Goal: Find specific page/section: Find specific page/section

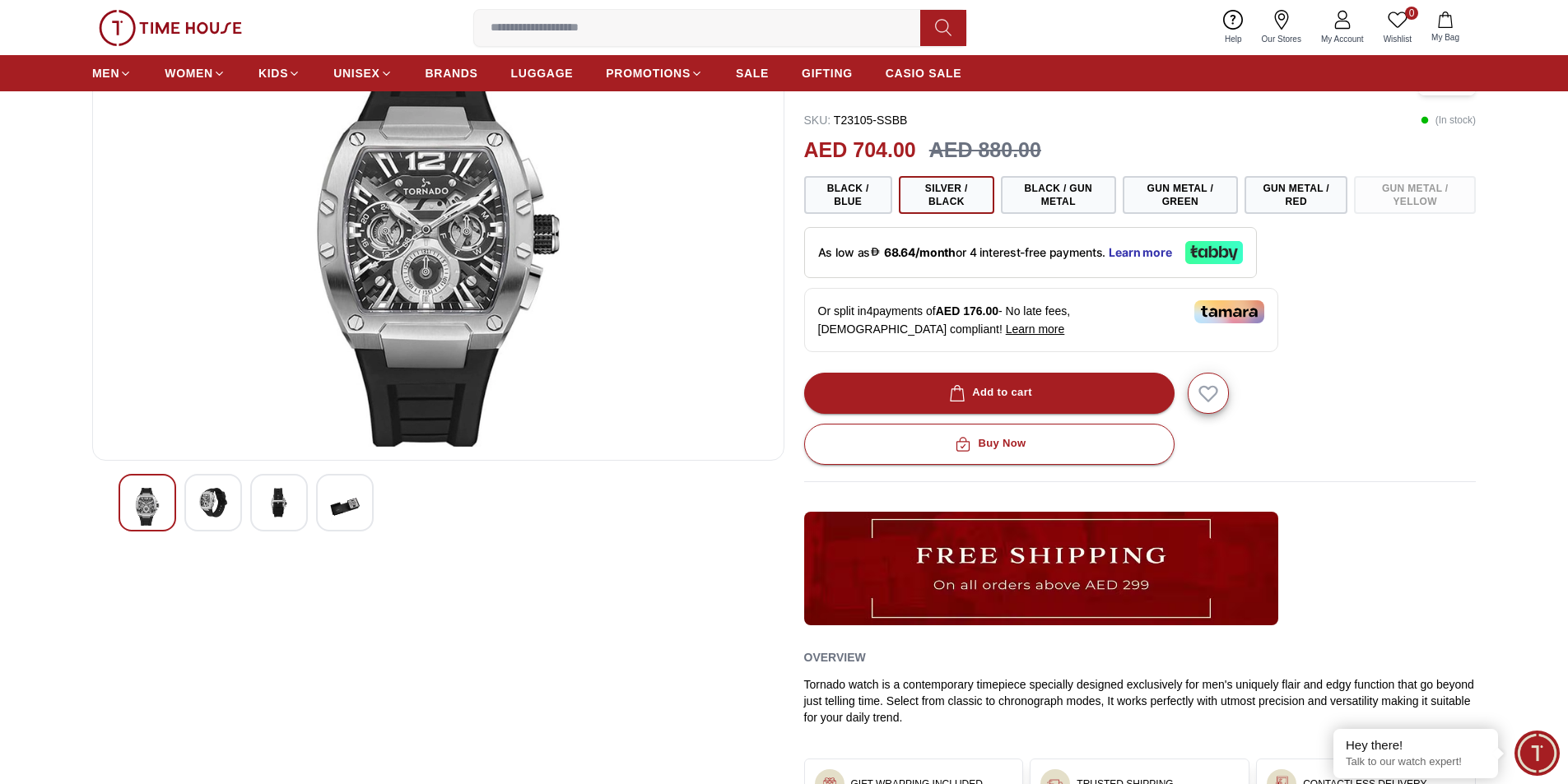
scroll to position [247, 0]
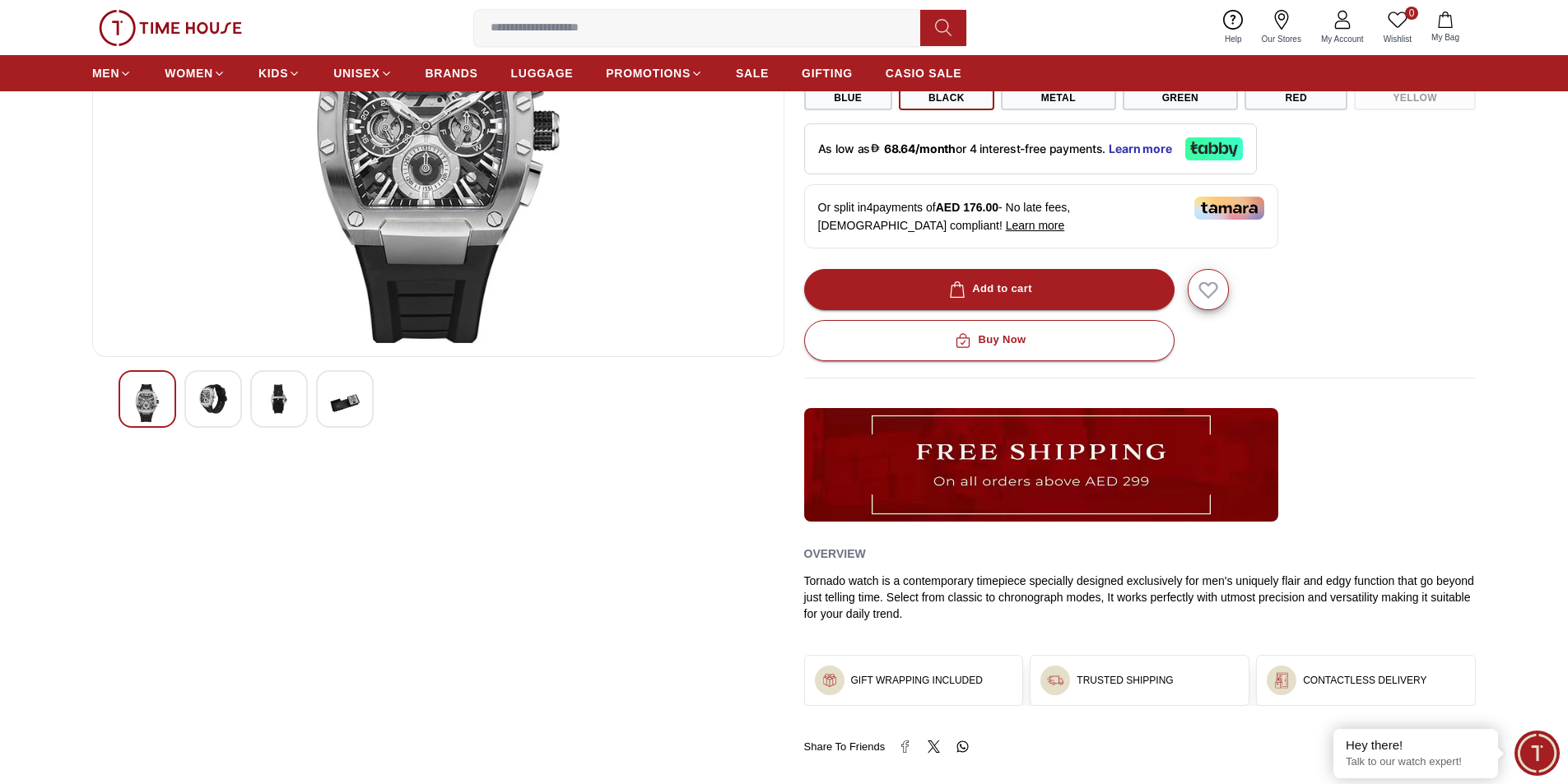
click at [233, 409] on div at bounding box center [213, 399] width 57 height 57
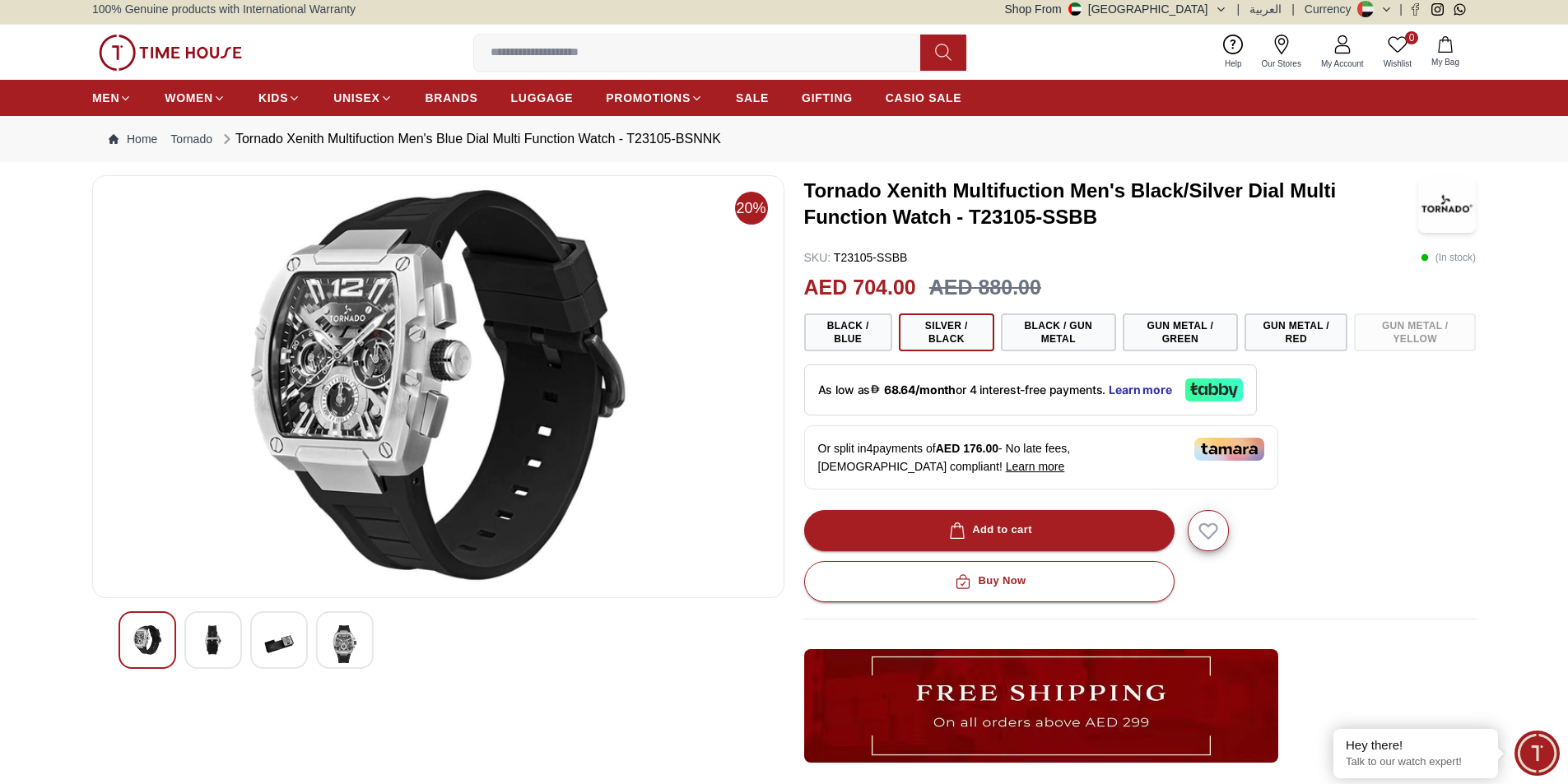
scroll to position [0, 0]
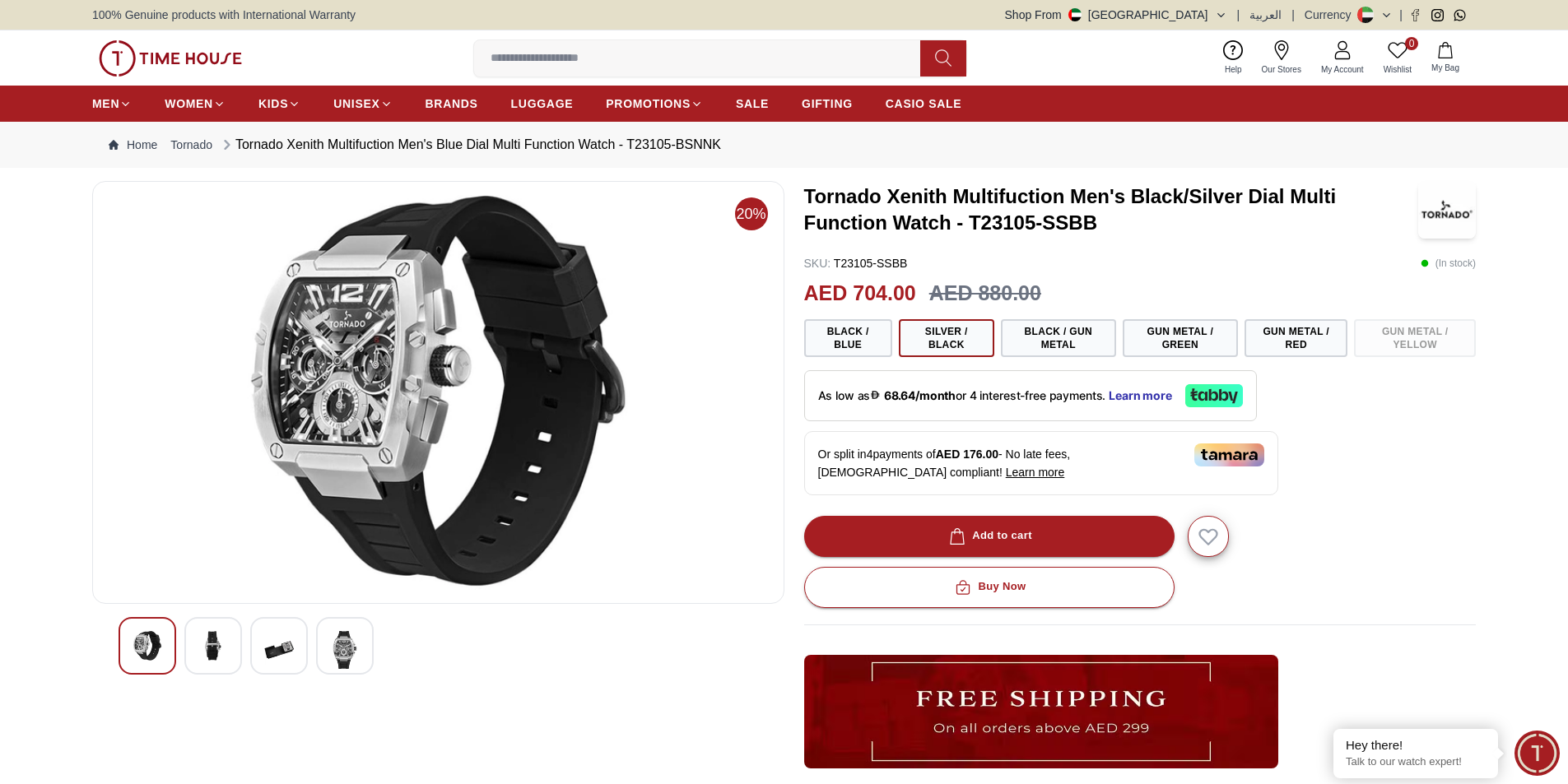
click at [275, 637] on img at bounding box center [279, 650] width 30 height 38
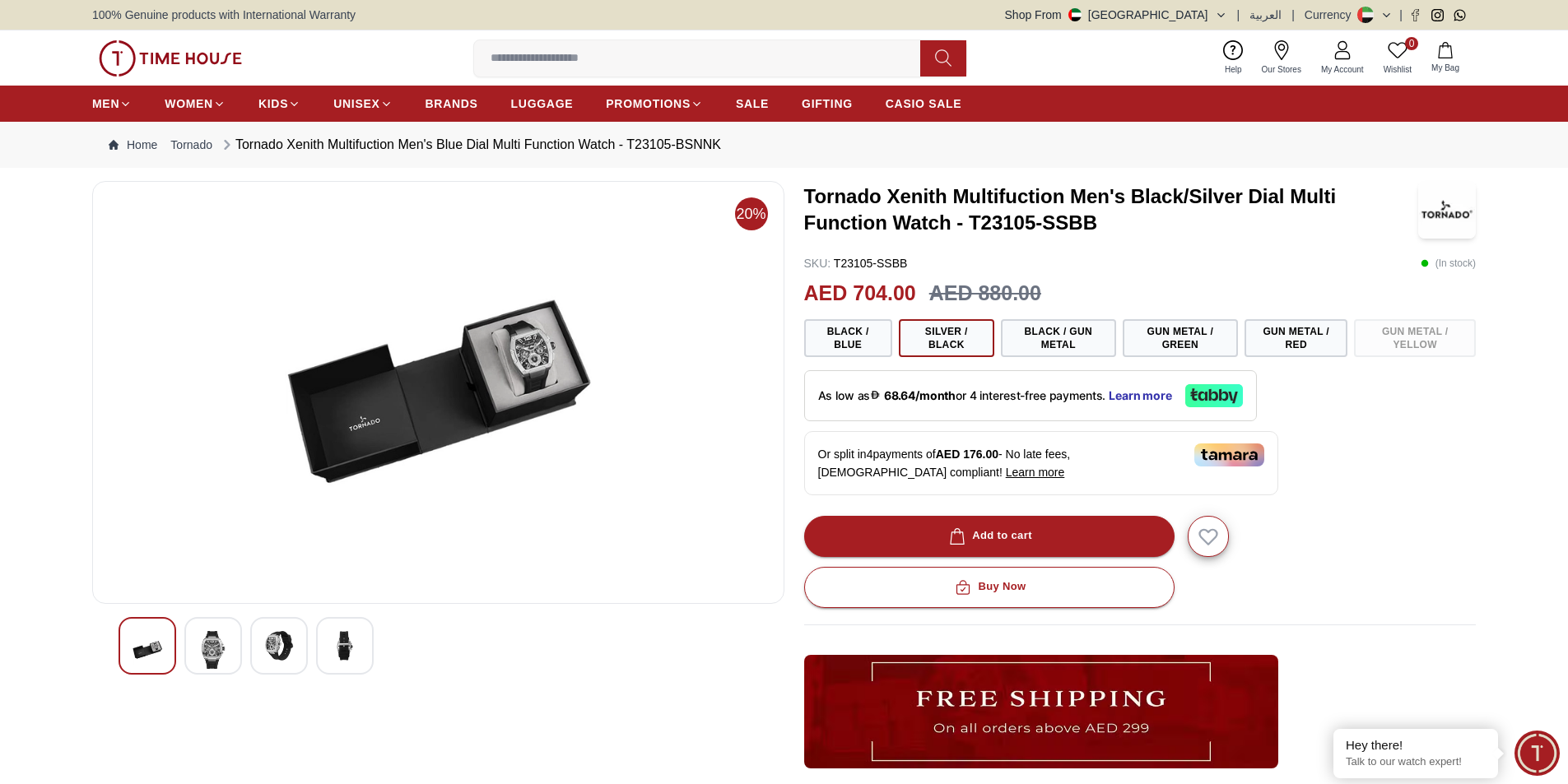
click at [198, 69] on img at bounding box center [170, 58] width 143 height 36
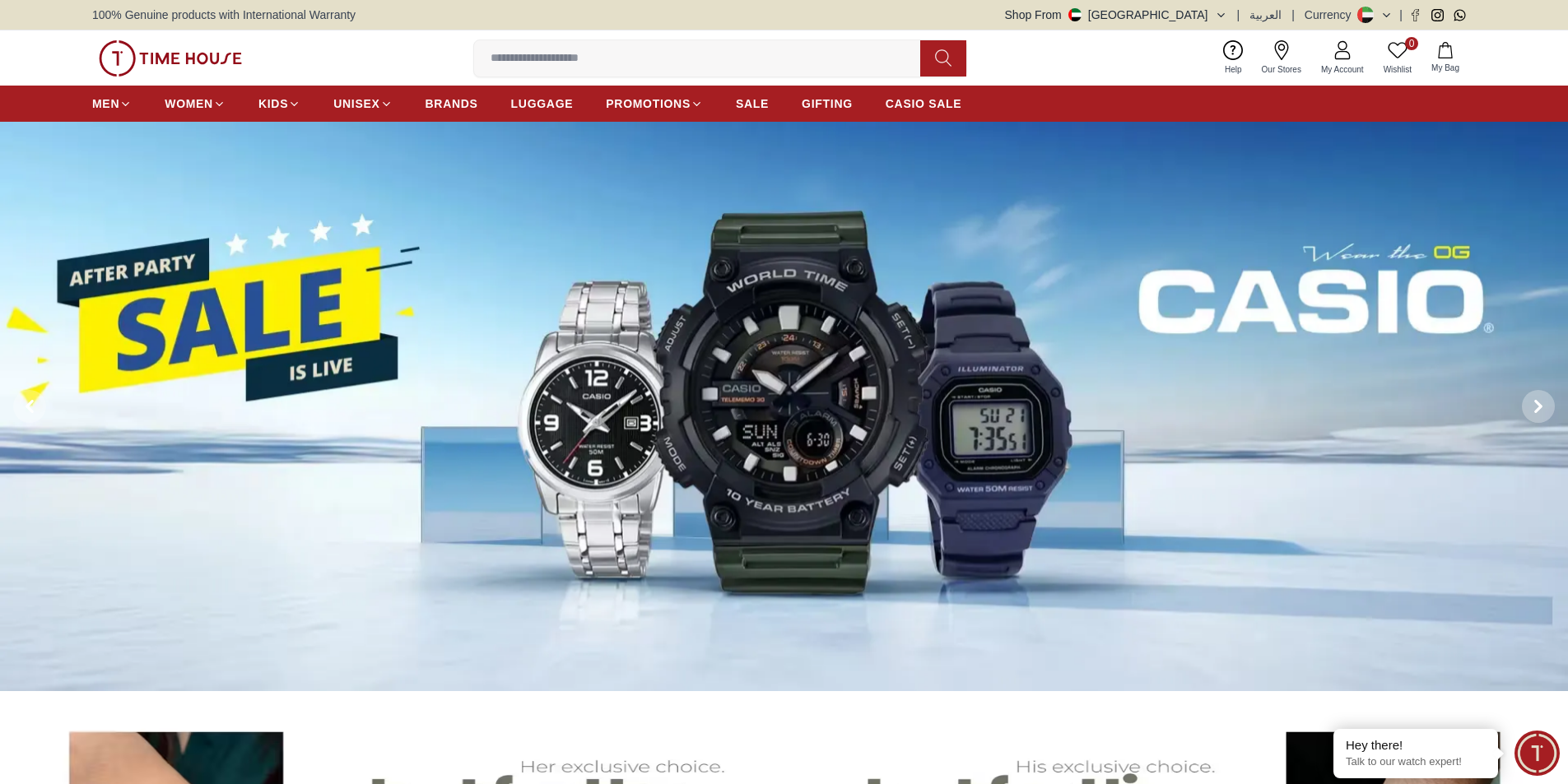
click at [1284, 64] on span "Our Stores" at bounding box center [1282, 69] width 53 height 12
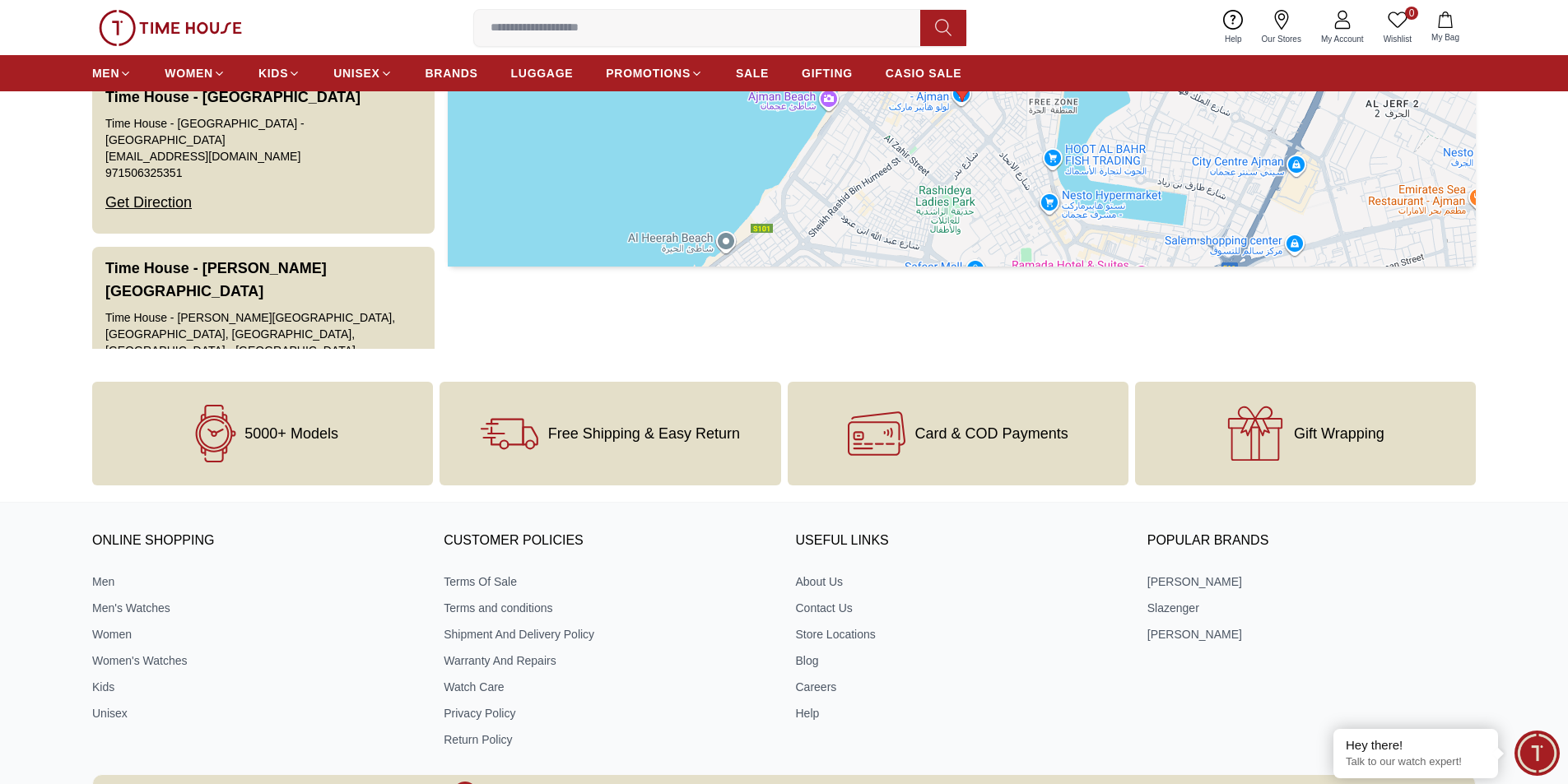
scroll to position [329, 0]
